Goal: Information Seeking & Learning: Learn about a topic

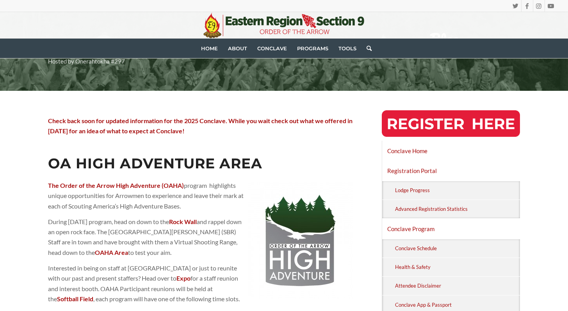
scroll to position [106, 0]
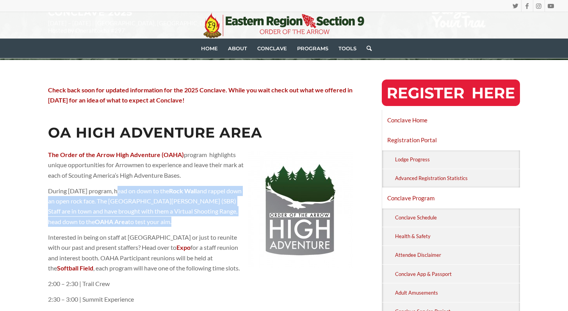
drag, startPoint x: 117, startPoint y: 190, endPoint x: 178, endPoint y: 198, distance: 61.8
click at [169, 230] on div "The Order of the Arrow High Adventure (OAHA) program highlights unique opportun…" at bounding box center [200, 243] width 305 height 187
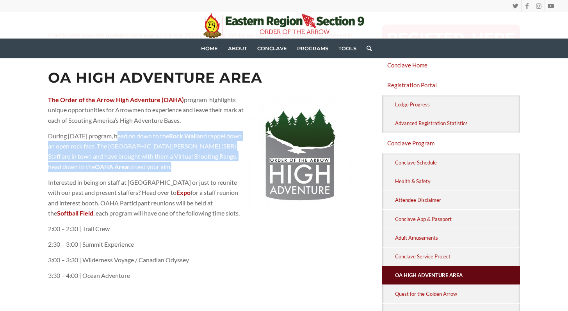
scroll to position [161, 0]
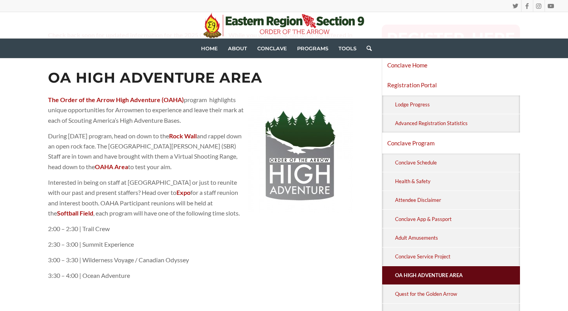
click at [110, 212] on span ", each program will have one of the following time slots." at bounding box center [166, 213] width 146 height 7
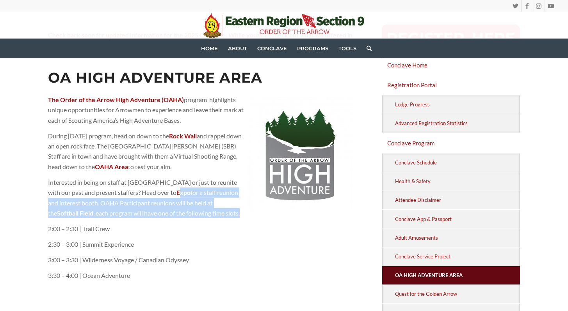
drag, startPoint x: 182, startPoint y: 193, endPoint x: 238, endPoint y: 213, distance: 59.4
click at [238, 213] on p "Interested in being on staff at Philmont Scout Ranch or just to reunite with ou…" at bounding box center [200, 198] width 305 height 41
click at [164, 203] on span "for a staff reunion and interest booth. OAHA Participant reunions will be held …" at bounding box center [143, 203] width 190 height 28
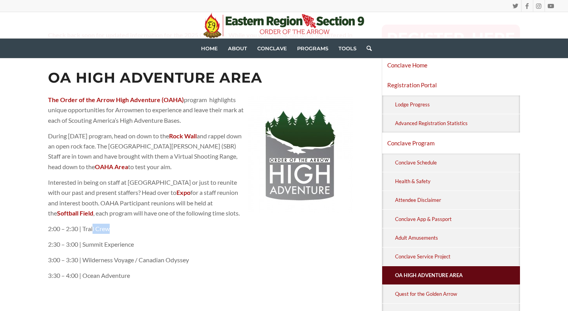
drag, startPoint x: 94, startPoint y: 227, endPoint x: 110, endPoint y: 240, distance: 20.5
click at [112, 233] on p "2:00 – 2:30 | Trail Crew" at bounding box center [200, 229] width 305 height 10
drag, startPoint x: 110, startPoint y: 240, endPoint x: 124, endPoint y: 245, distance: 14.8
click at [124, 245] on span "2:30 – 3:00 | Summit Experience" at bounding box center [91, 244] width 86 height 7
drag, startPoint x: 115, startPoint y: 260, endPoint x: 126, endPoint y: 261, distance: 11.4
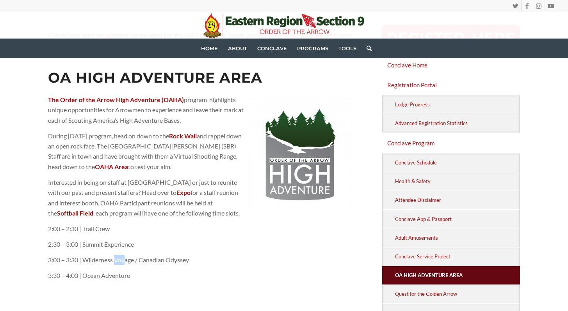
click at [125, 261] on span "3:00 – 3:30 | Wilderness Voyage / Canadian Odyssey" at bounding box center [118, 259] width 141 height 7
drag, startPoint x: 110, startPoint y: 273, endPoint x: 126, endPoint y: 273, distance: 16.0
click at [126, 273] on span "3:30 – 4:00 | Ocean Adventure" at bounding box center [89, 275] width 82 height 7
click at [115, 205] on span "for a staff reunion and interest booth. OAHA Participant reunions will be held …" at bounding box center [143, 203] width 190 height 28
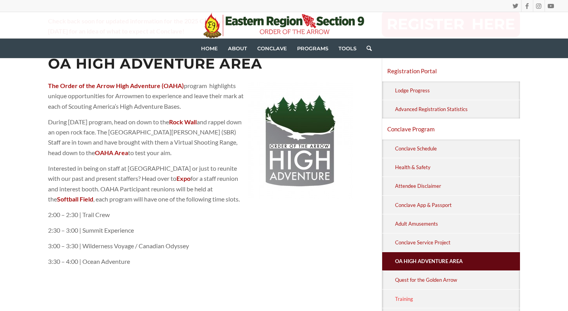
scroll to position [154, 0]
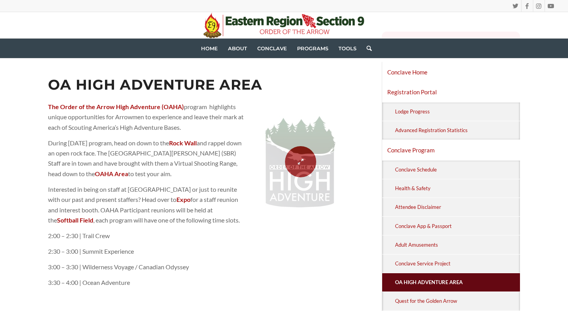
click at [292, 163] on span at bounding box center [300, 161] width 109 height 117
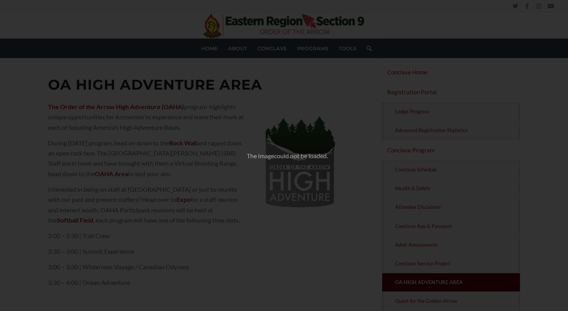
click at [422, 66] on div "× The image could not be loaded." at bounding box center [284, 155] width 568 height 311
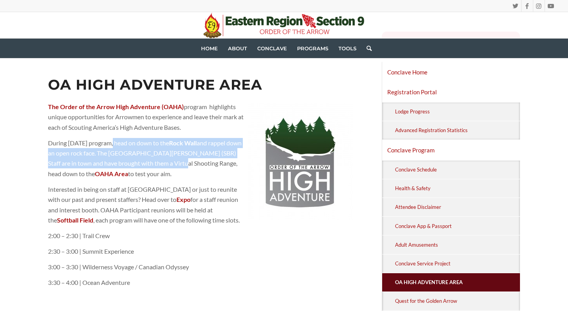
drag, startPoint x: 109, startPoint y: 140, endPoint x: 179, endPoint y: 160, distance: 73.1
click at [179, 160] on p "During Saturday’s program, head on down to the Rock Wall and rappel down an ope…" at bounding box center [200, 158] width 305 height 41
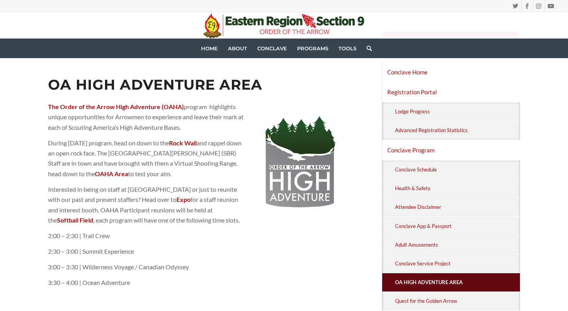
click at [95, 174] on b "OAHA Area" at bounding box center [111, 173] width 33 height 7
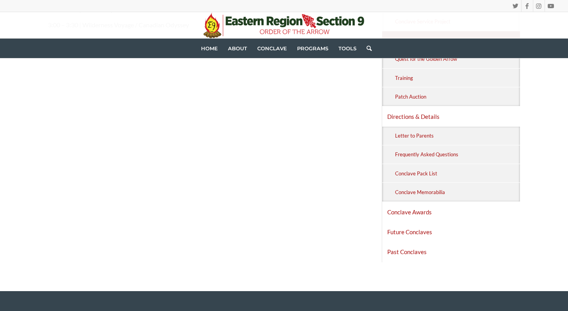
scroll to position [430, 0]
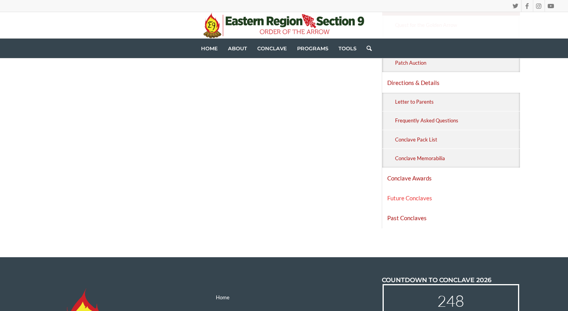
click at [414, 194] on link "Future Conclaves" at bounding box center [451, 199] width 138 height 20
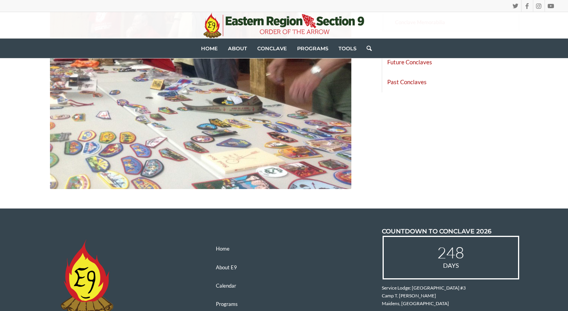
scroll to position [672, 0]
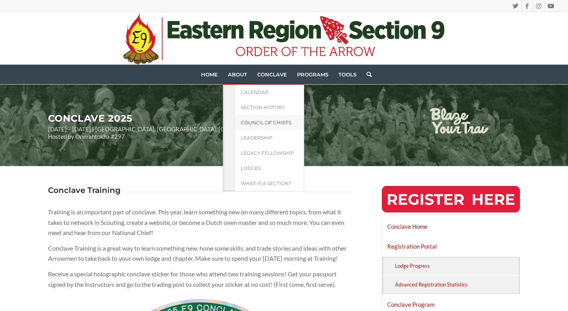
click at [253, 121] on span "Council of Chiefs" at bounding box center [266, 123] width 50 height 6
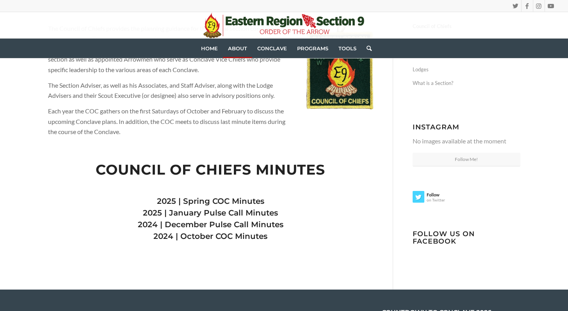
scroll to position [115, 0]
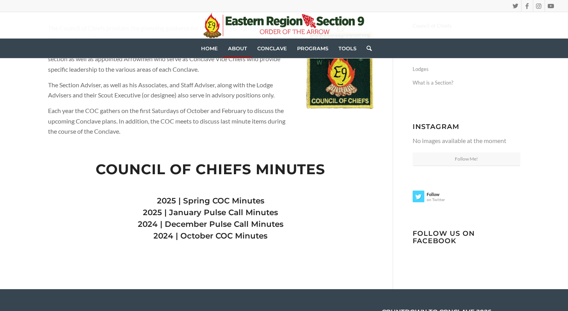
click at [212, 199] on link "2025 | Spring COC Minutes" at bounding box center [210, 200] width 107 height 9
